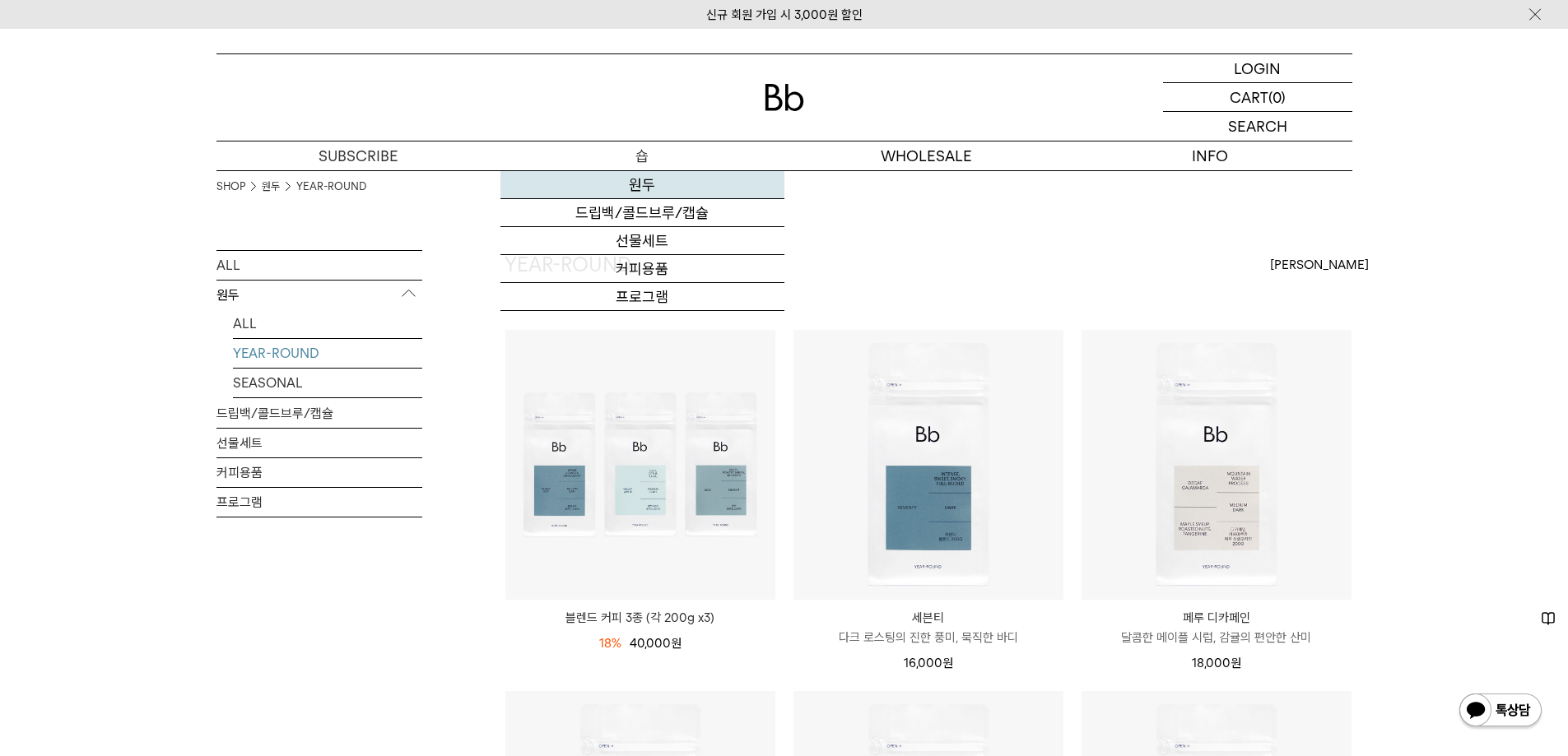
click at [638, 187] on link "원두" at bounding box center [642, 185] width 284 height 28
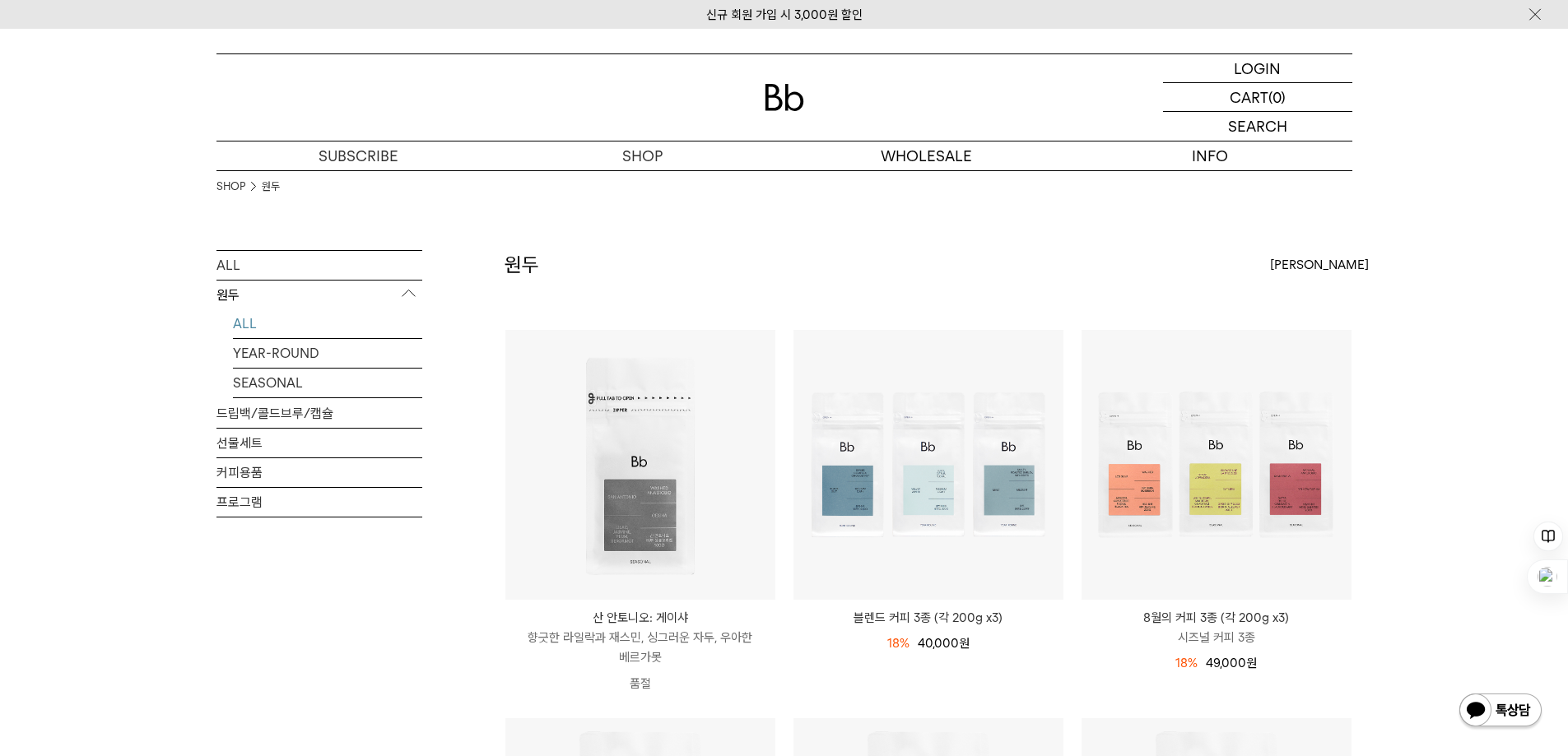
click at [1307, 280] on div "원두 상품 12 개 [PERSON_NAME] [PERSON_NAME] 인기순 낮은가격순" at bounding box center [929, 289] width 848 height 79
click at [1310, 264] on div "[PERSON_NAME]" at bounding box center [1311, 264] width 83 height 30
click at [1292, 296] on label "[PERSON_NAME]" at bounding box center [1321, 294] width 102 height 14
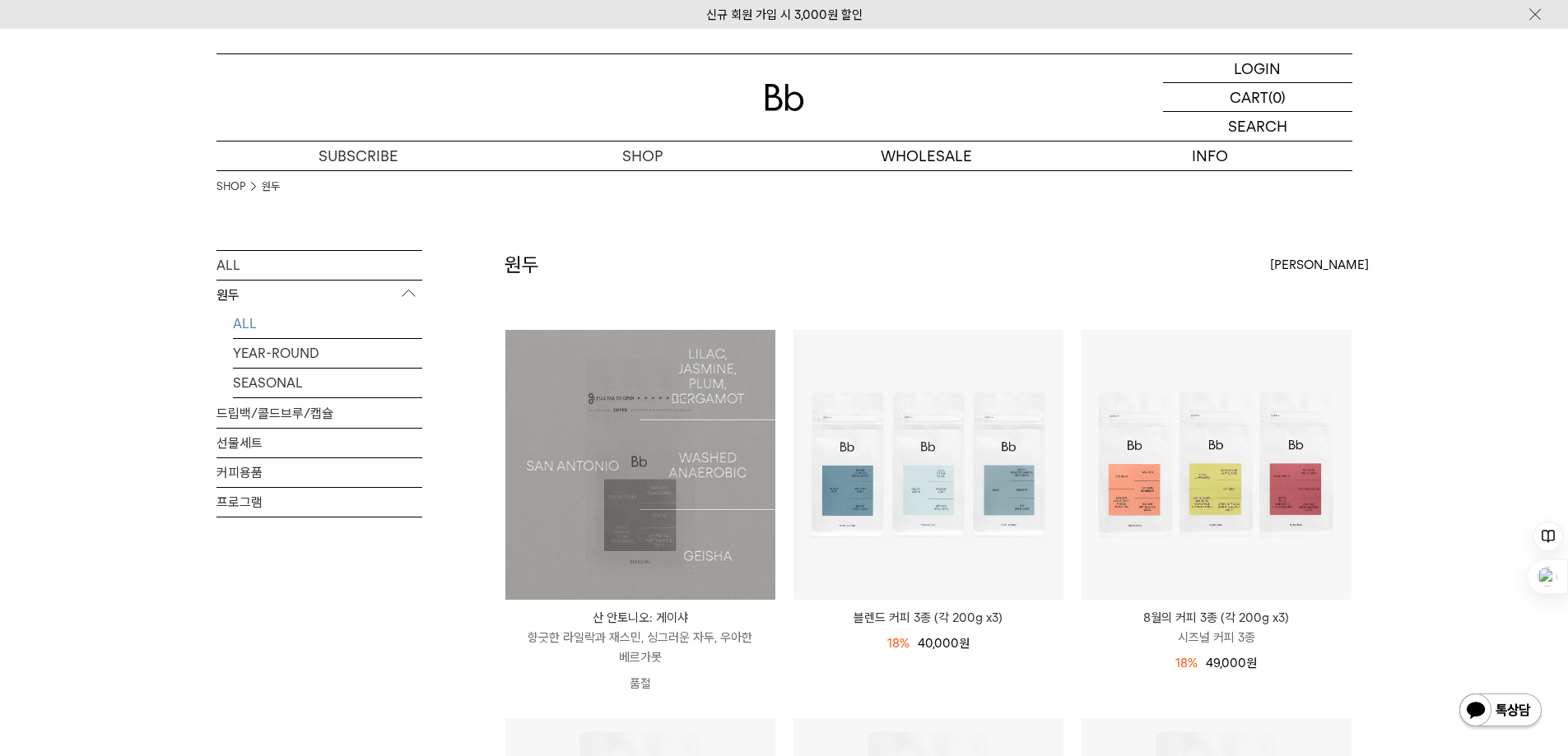
drag, startPoint x: 0, startPoint y: 401, endPoint x: 43, endPoint y: 388, distance: 44.9
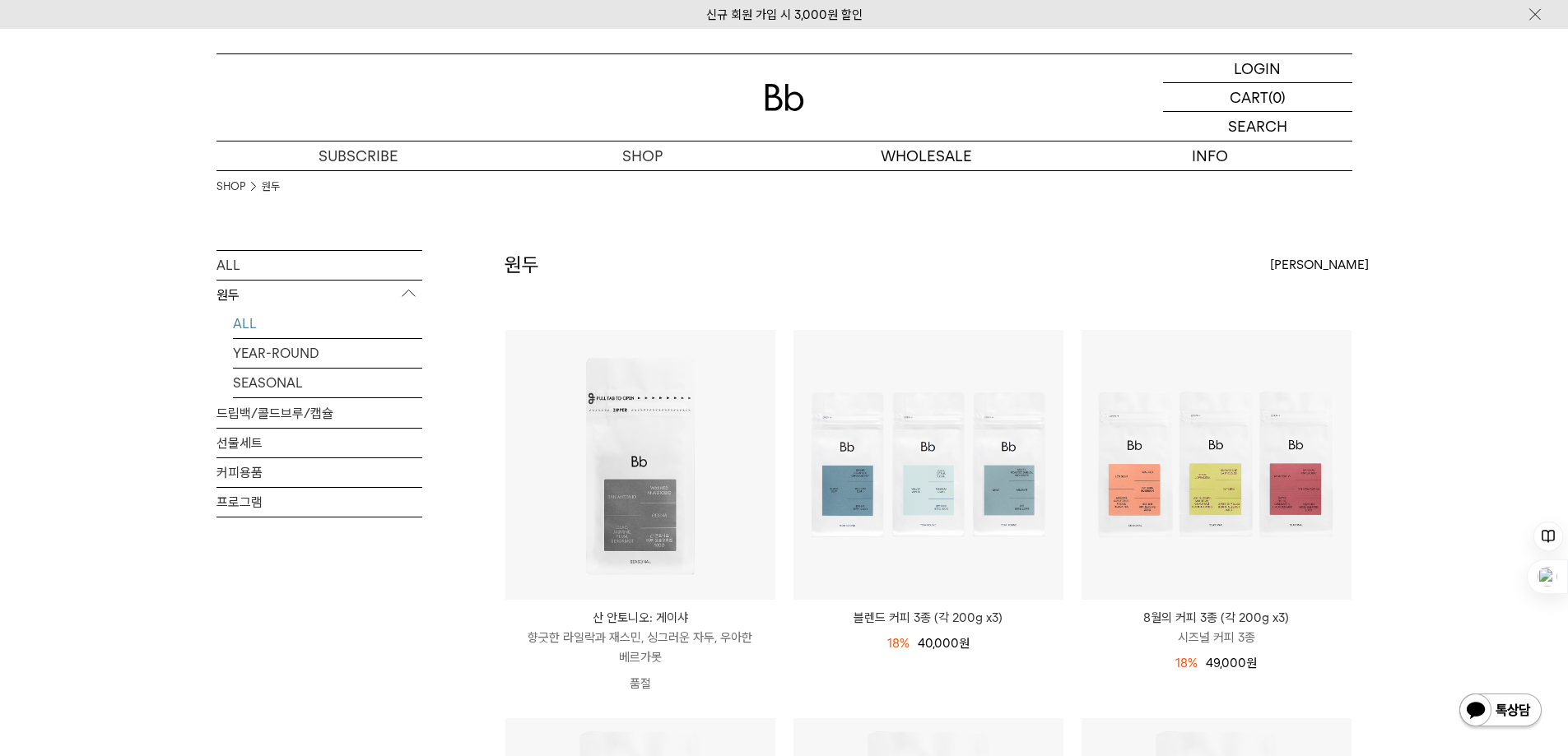
drag, startPoint x: 783, startPoint y: 421, endPoint x: 666, endPoint y: 405, distance: 118.1
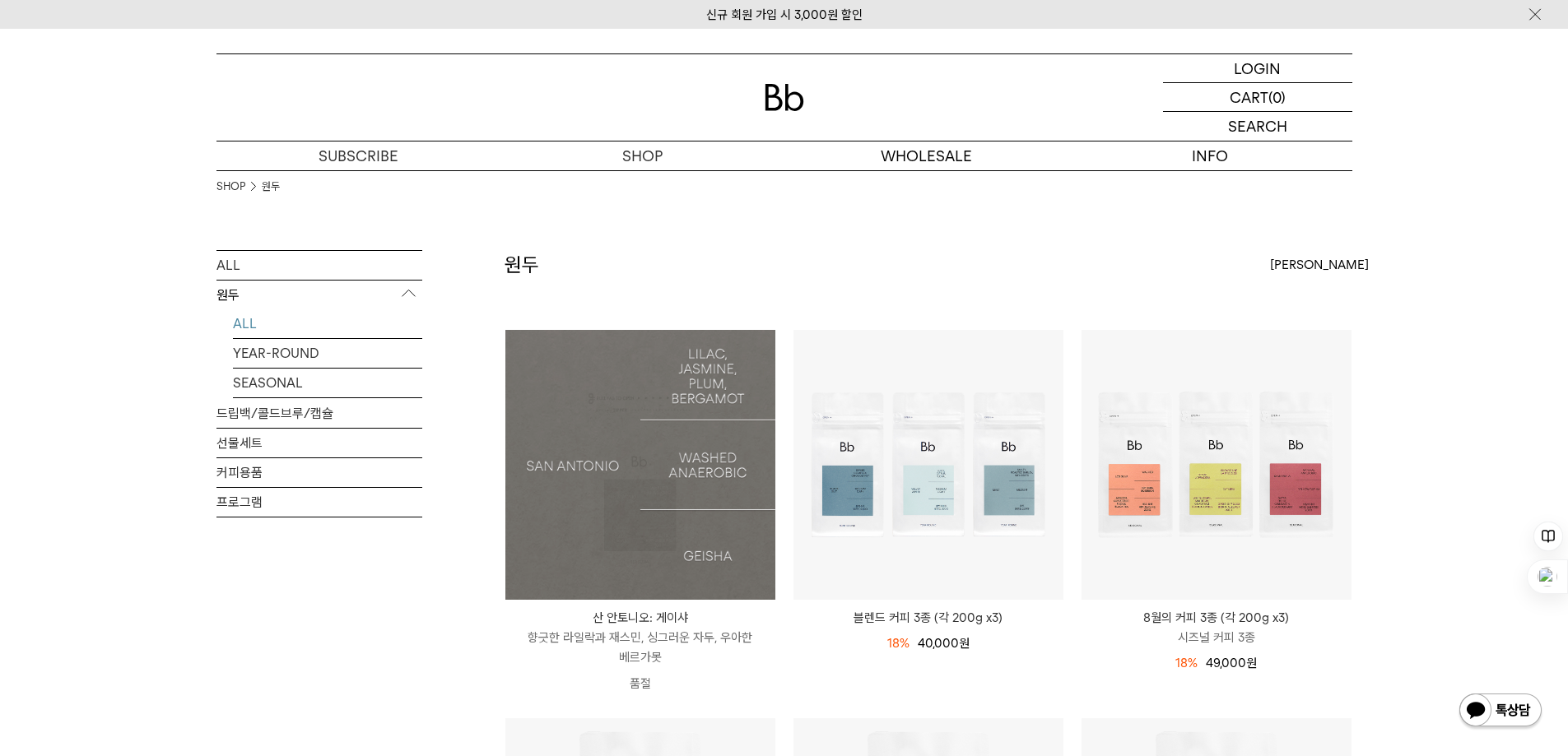
drag, startPoint x: 666, startPoint y: 405, endPoint x: 13, endPoint y: 321, distance: 658.4
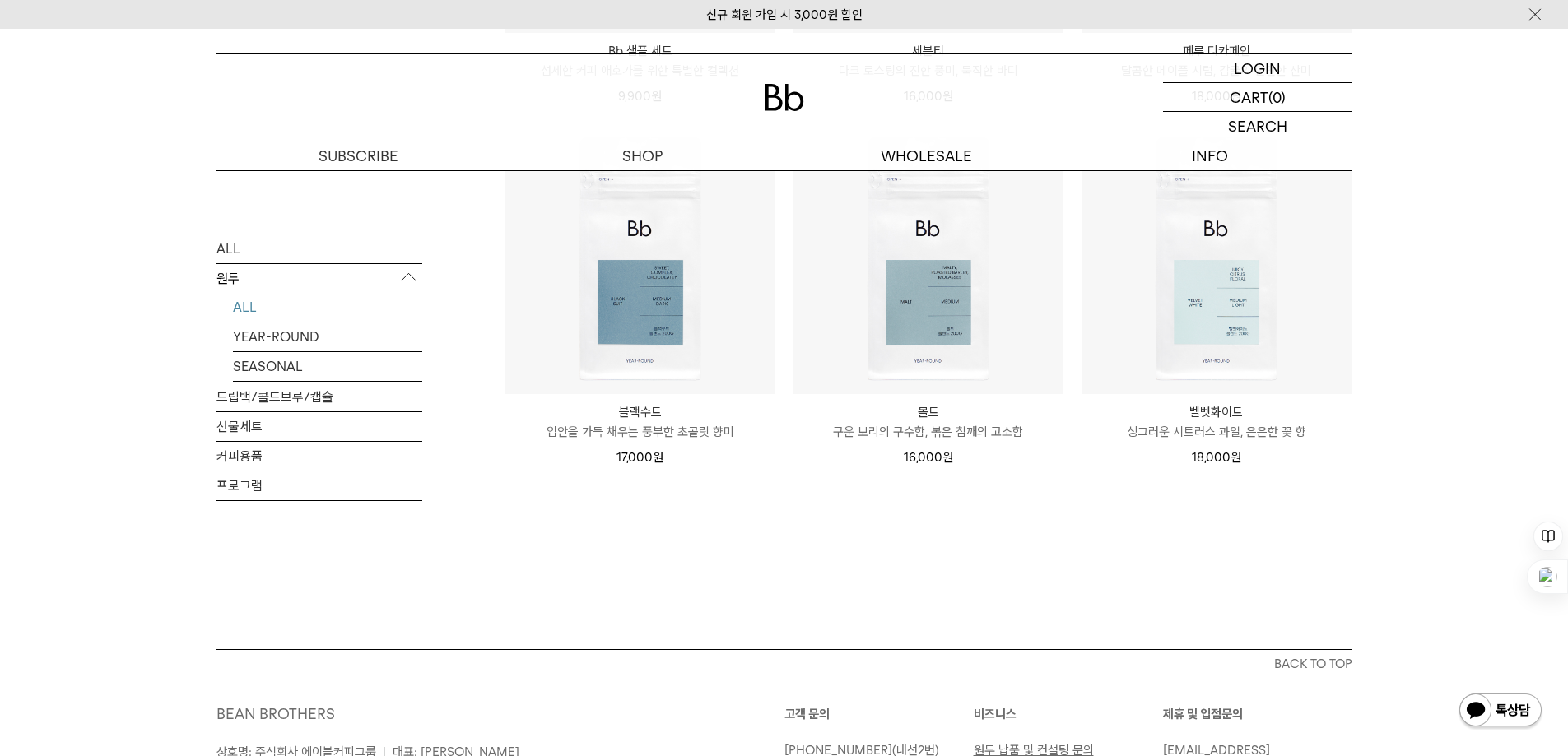
scroll to position [1480, 0]
